Goal: Use online tool/utility: Utilize a website feature to perform a specific function

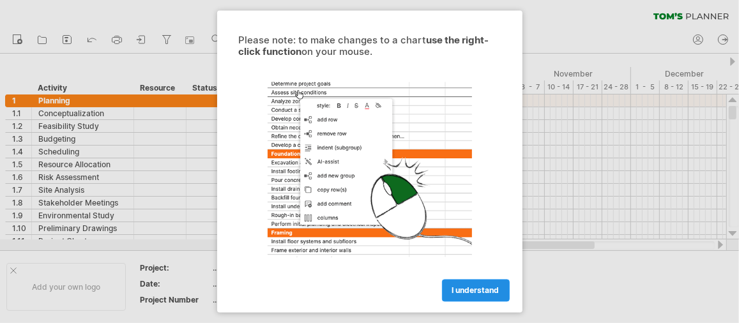
click at [484, 292] on span "I understand" at bounding box center [475, 291] width 47 height 10
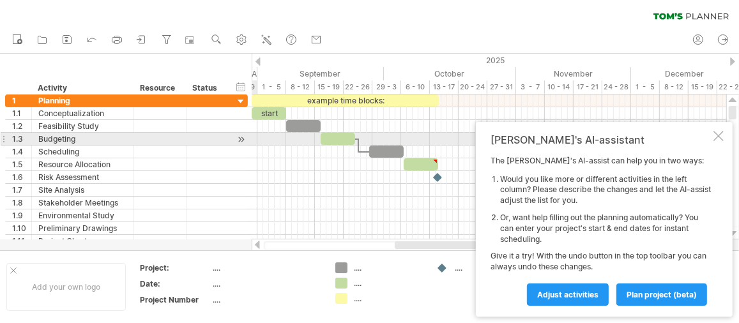
click at [720, 139] on div at bounding box center [719, 136] width 10 height 10
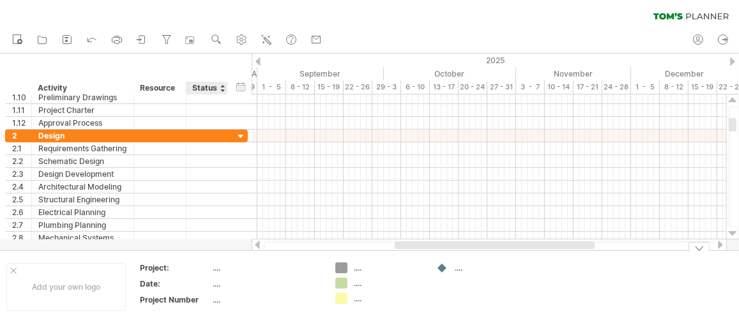
click at [217, 271] on div "...." at bounding box center [266, 268] width 107 height 11
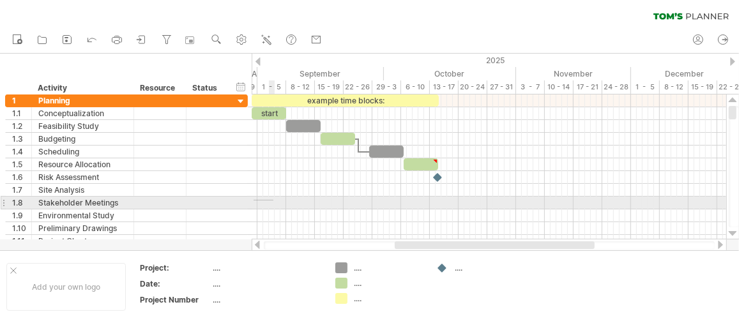
drag, startPoint x: 254, startPoint y: 201, endPoint x: 273, endPoint y: 200, distance: 19.8
click at [273, 200] on div at bounding box center [489, 203] width 475 height 13
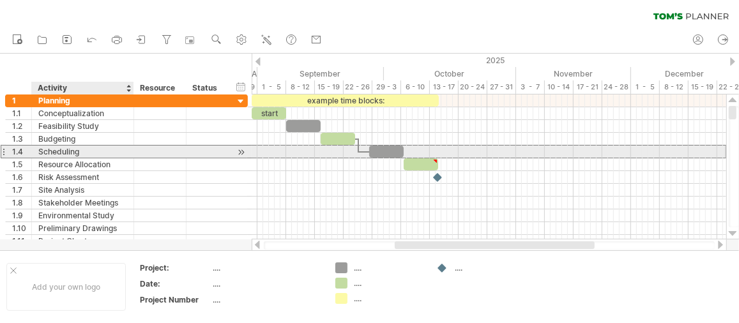
click at [90, 146] on div "Scheduling" at bounding box center [82, 152] width 89 height 12
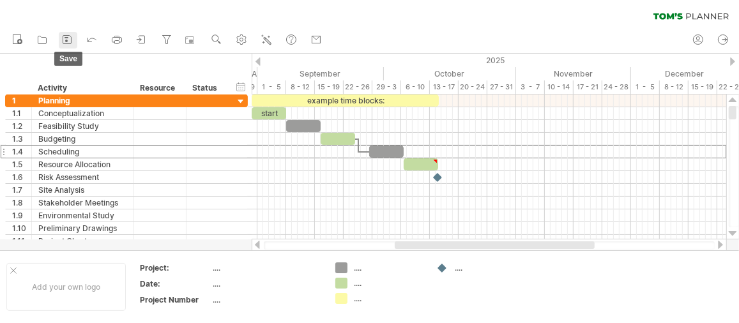
click at [66, 42] on rect at bounding box center [66, 41] width 3 height 3
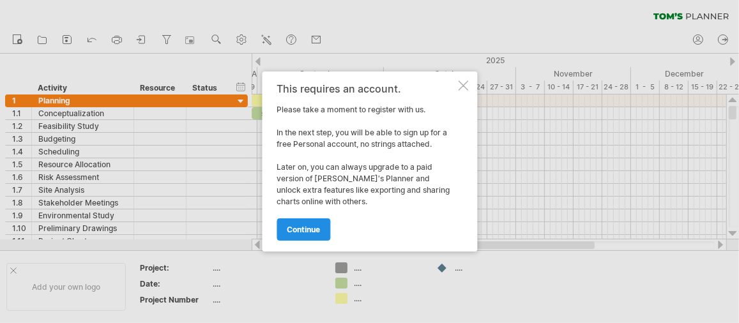
click at [283, 228] on link "continue" at bounding box center [304, 229] width 54 height 22
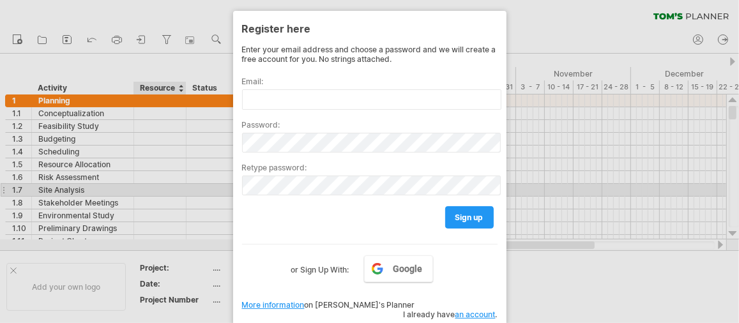
click at [189, 192] on div at bounding box center [369, 161] width 739 height 323
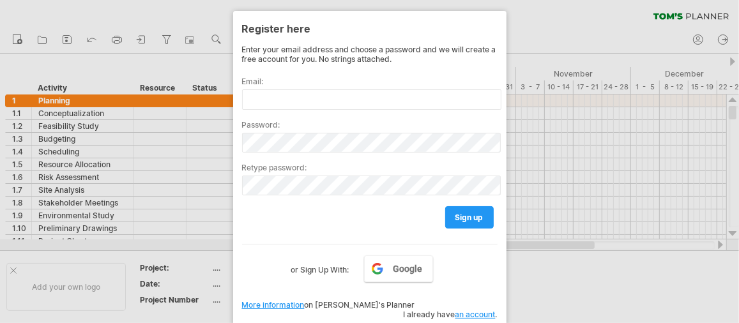
click at [581, 90] on div at bounding box center [369, 161] width 739 height 323
